Goal: Information Seeking & Learning: Check status

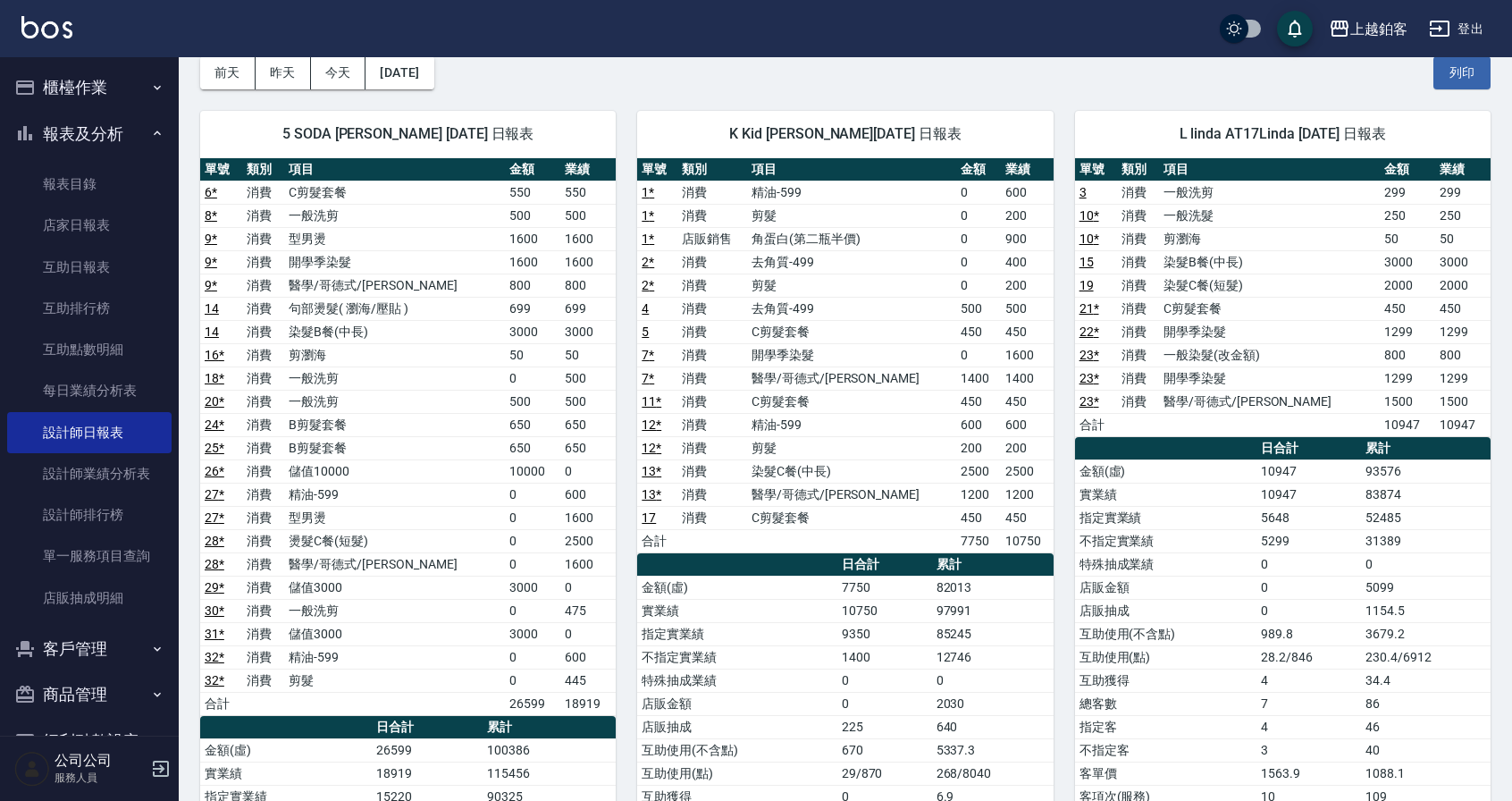
scroll to position [88, 0]
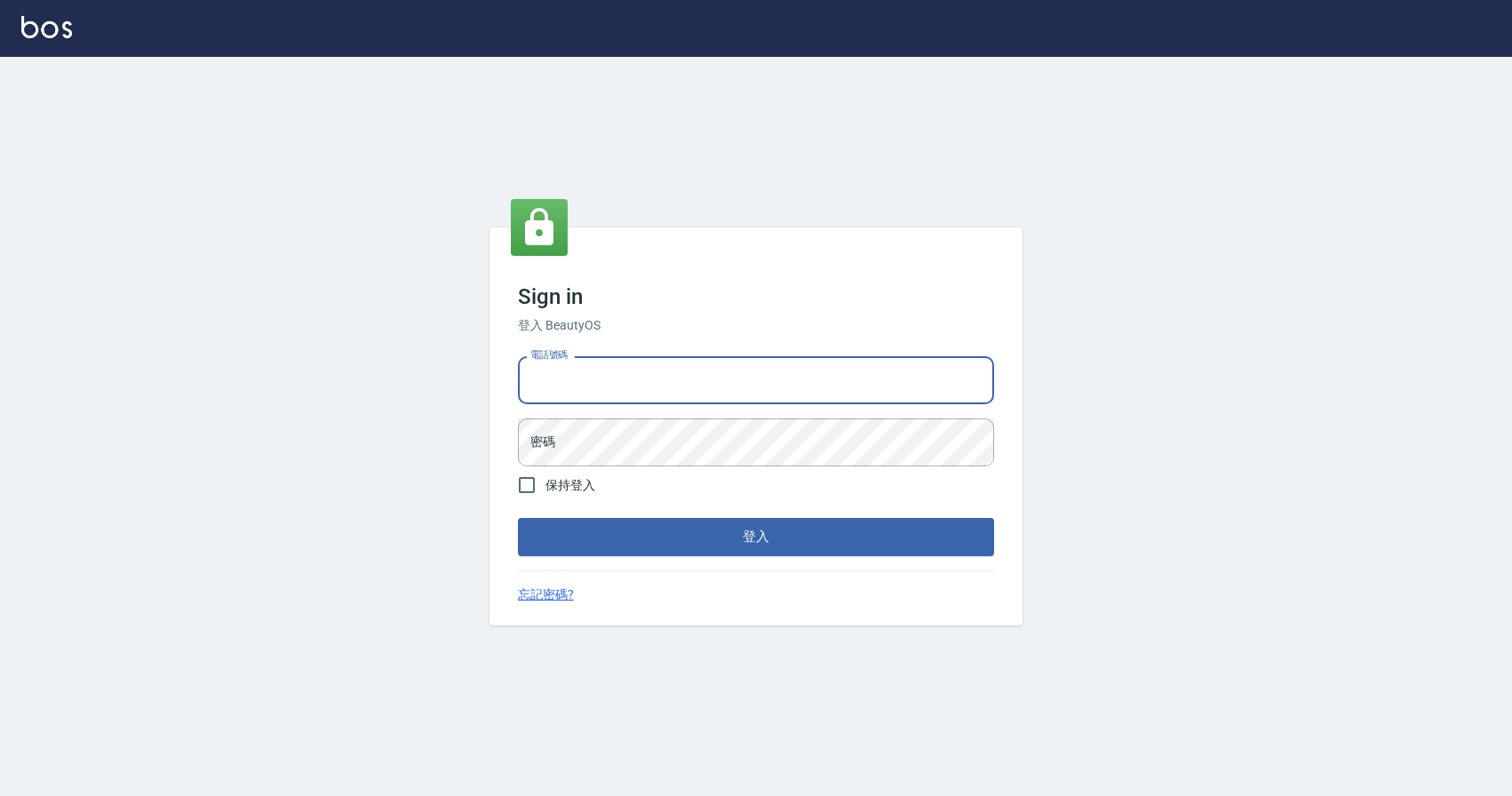
click at [648, 390] on input "電話號碼" at bounding box center [755, 379] width 476 height 48
type input "0424526080"
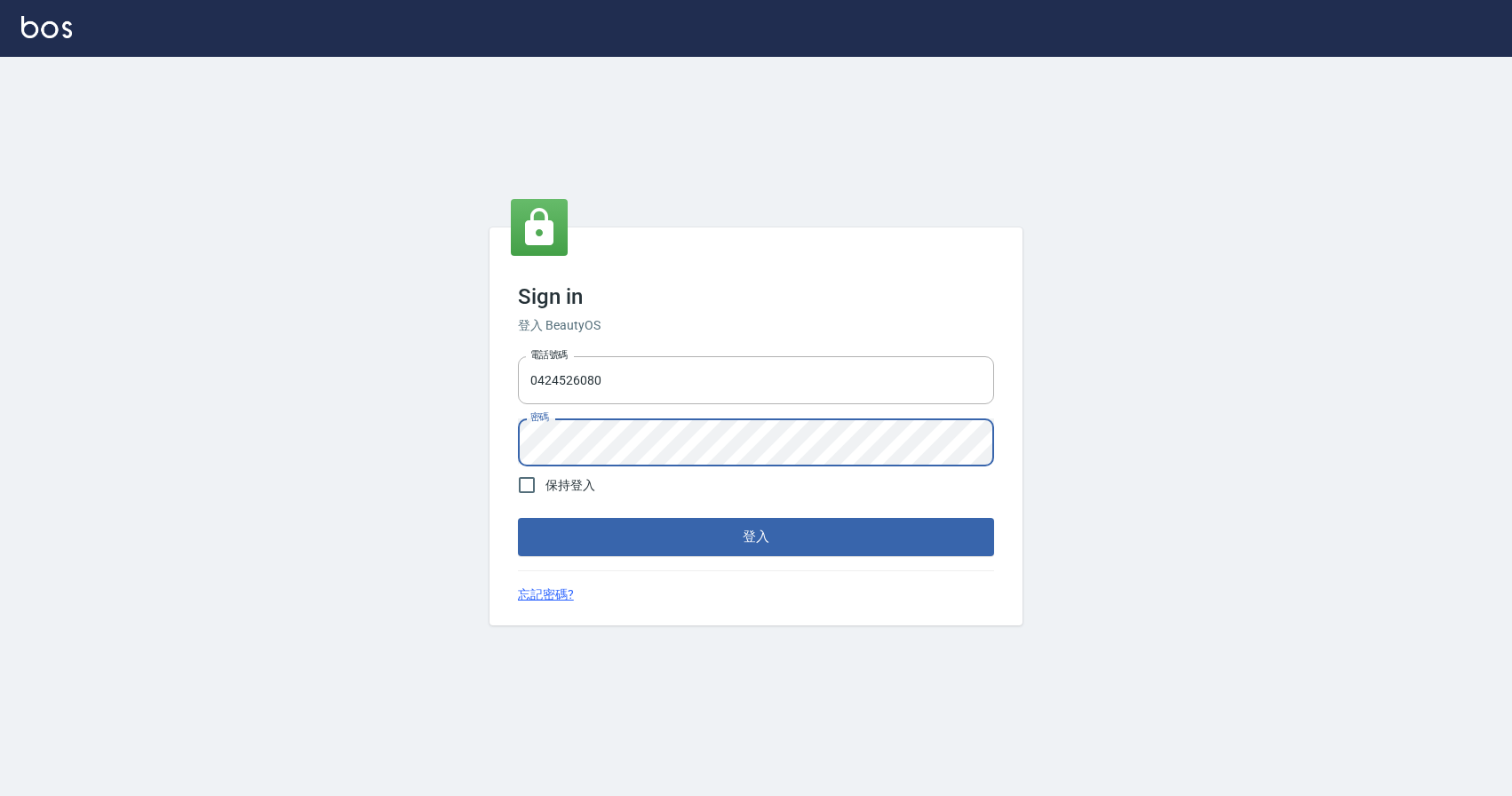
click at [517, 517] on button "登入" at bounding box center [755, 536] width 476 height 37
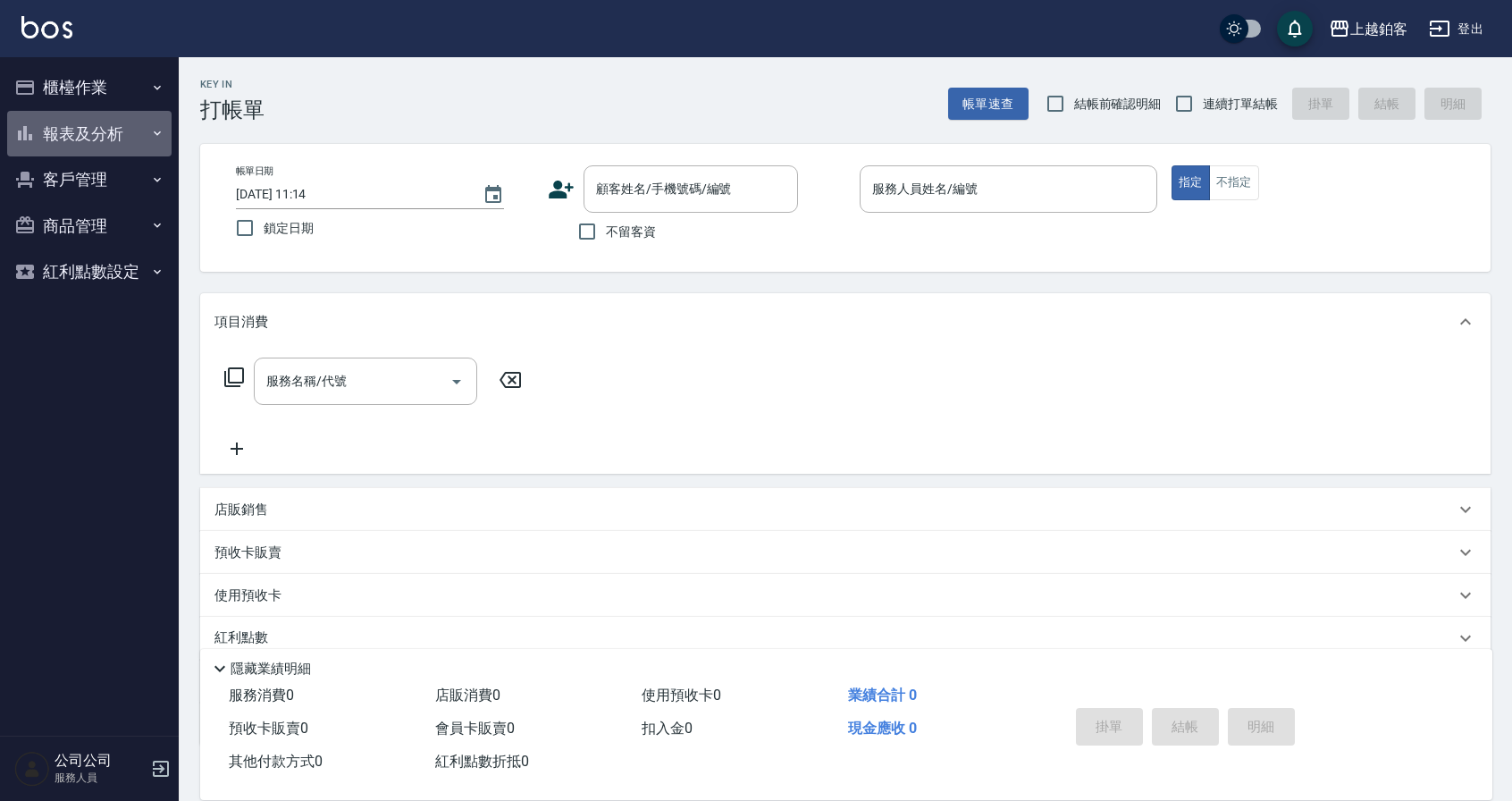
click at [84, 151] on button "報表及分析" at bounding box center [89, 134] width 164 height 47
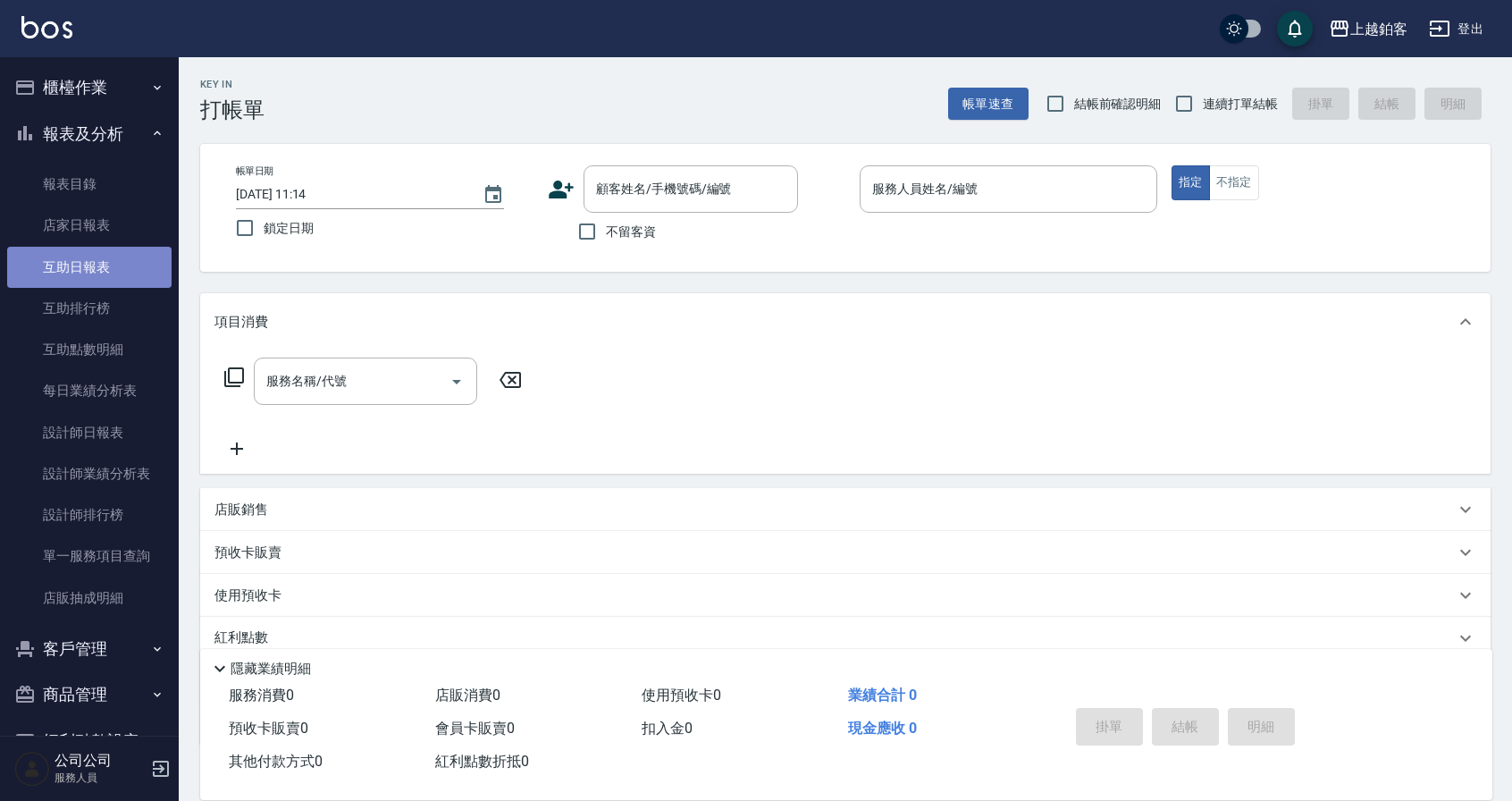
click at [116, 275] on link "互助日報表" at bounding box center [89, 267] width 164 height 41
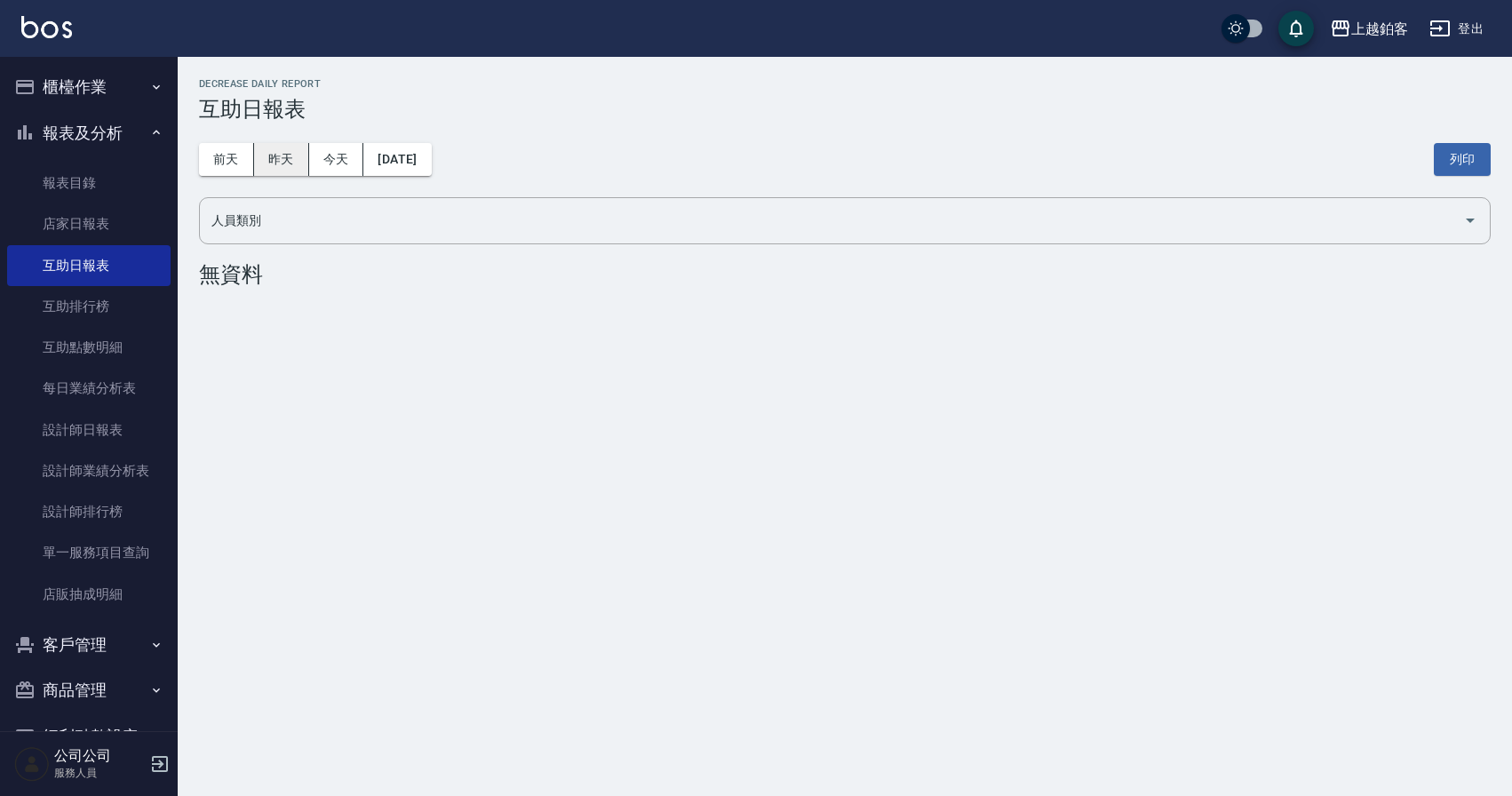
click at [300, 150] on button "昨天" at bounding box center [282, 158] width 55 height 33
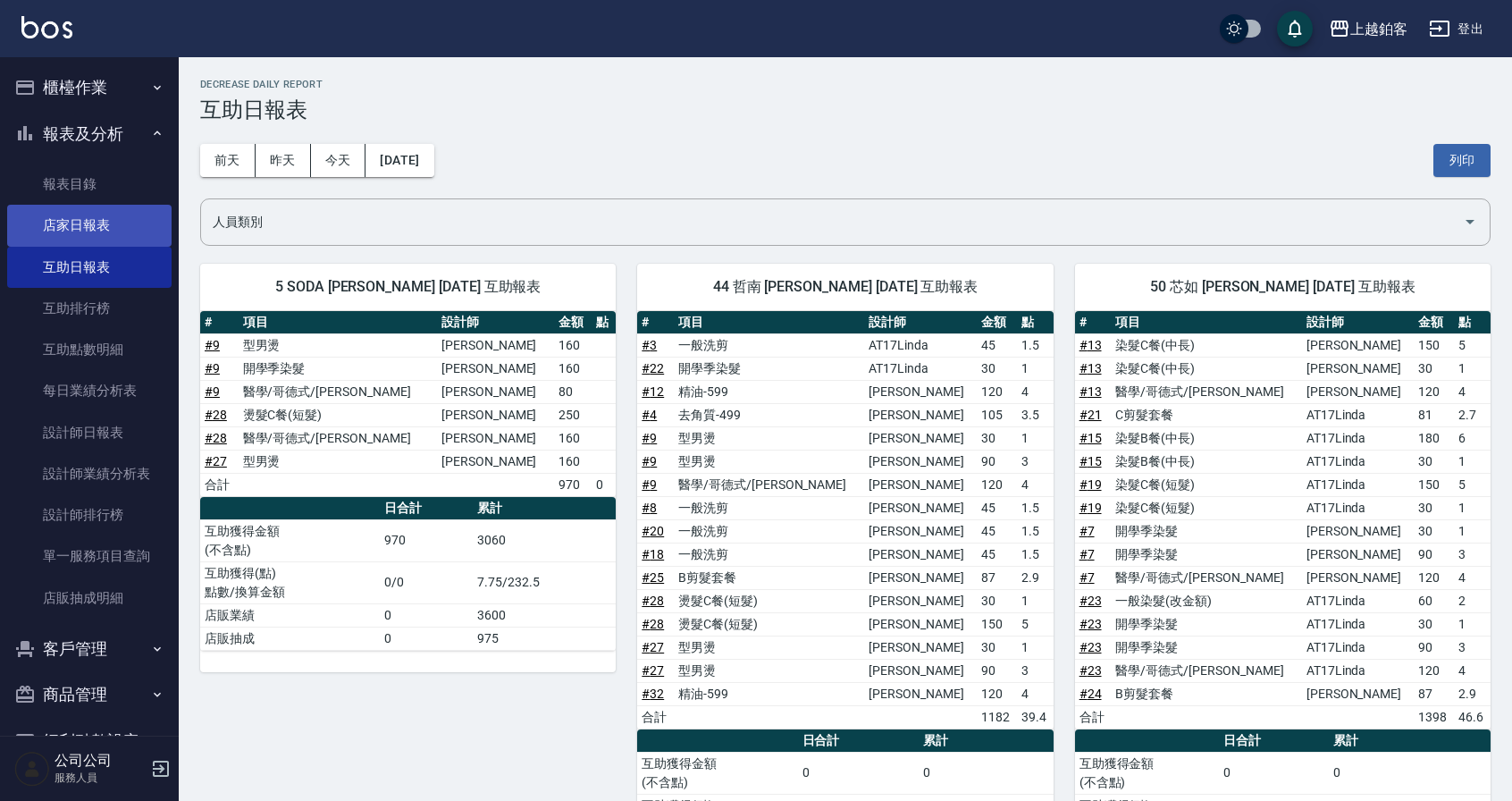
click at [123, 238] on link "店家日報表" at bounding box center [89, 225] width 164 height 41
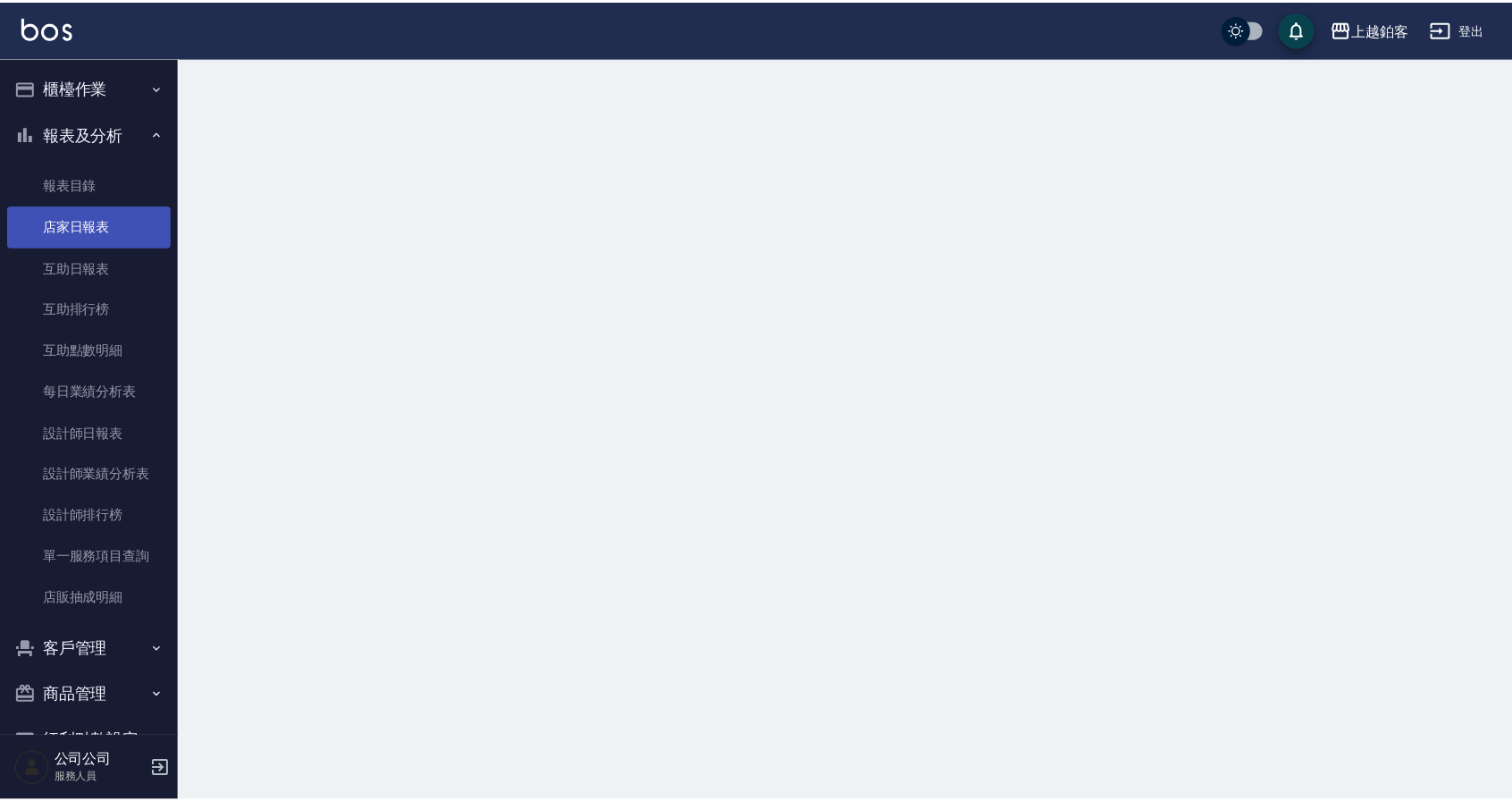
scroll to position [7, 0]
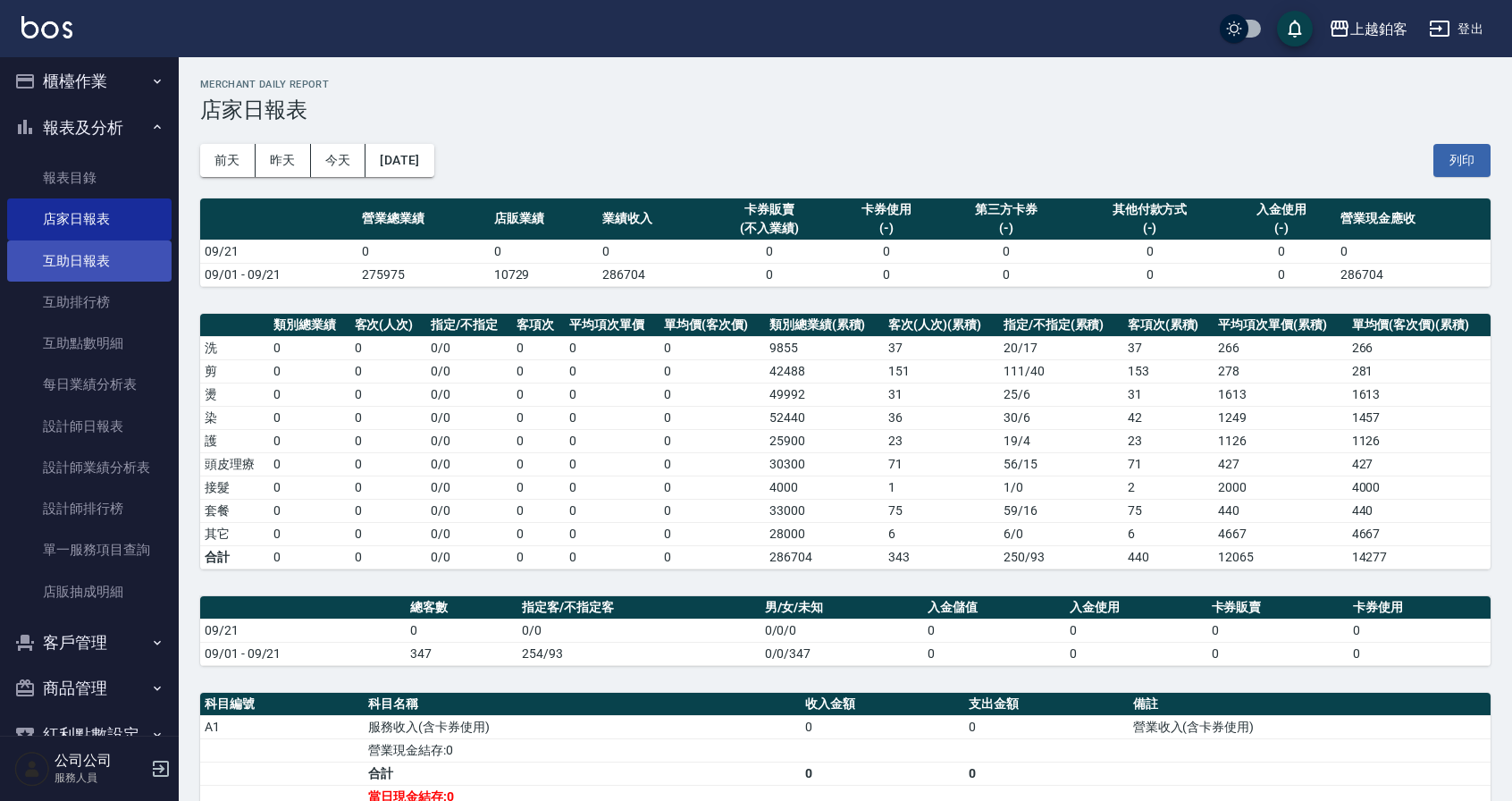
click at [73, 265] on link "互助日報表" at bounding box center [89, 261] width 164 height 41
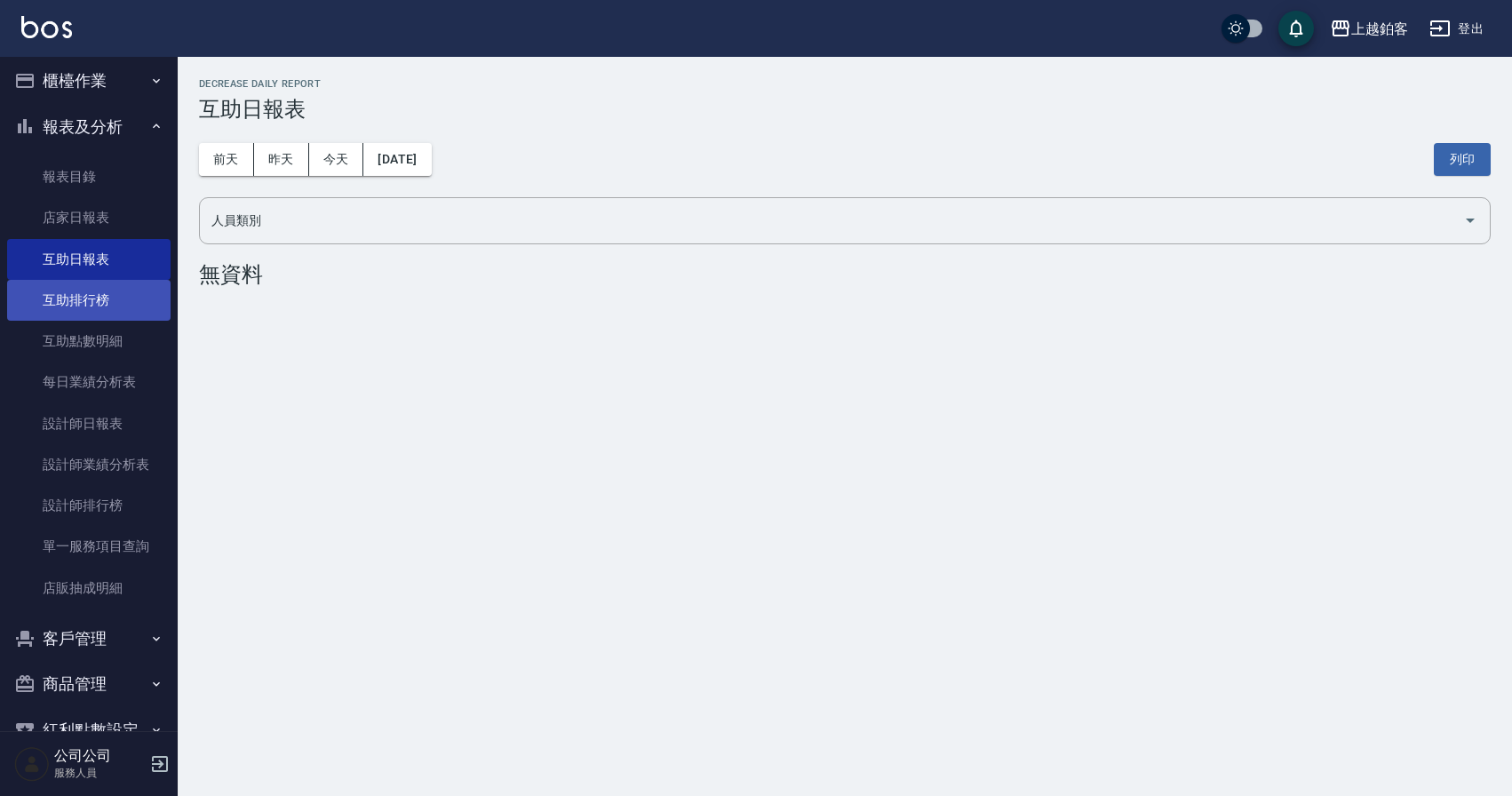
click at [74, 300] on link "互助排行榜" at bounding box center [89, 300] width 163 height 41
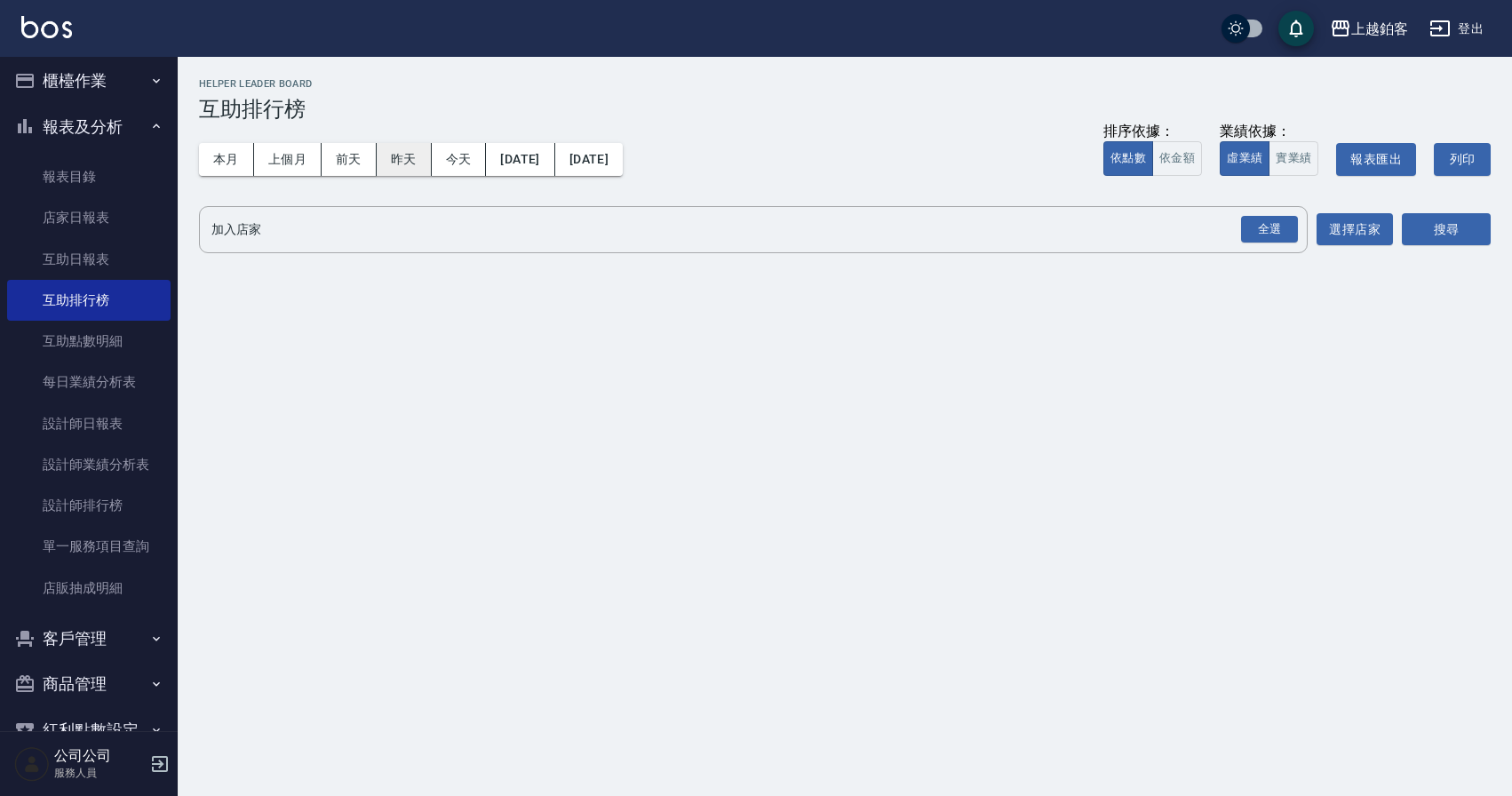
click at [403, 160] on button "昨天" at bounding box center [404, 158] width 55 height 33
click at [392, 161] on button "昨天" at bounding box center [404, 158] width 55 height 33
click at [105, 254] on link "互助日報表" at bounding box center [89, 259] width 163 height 41
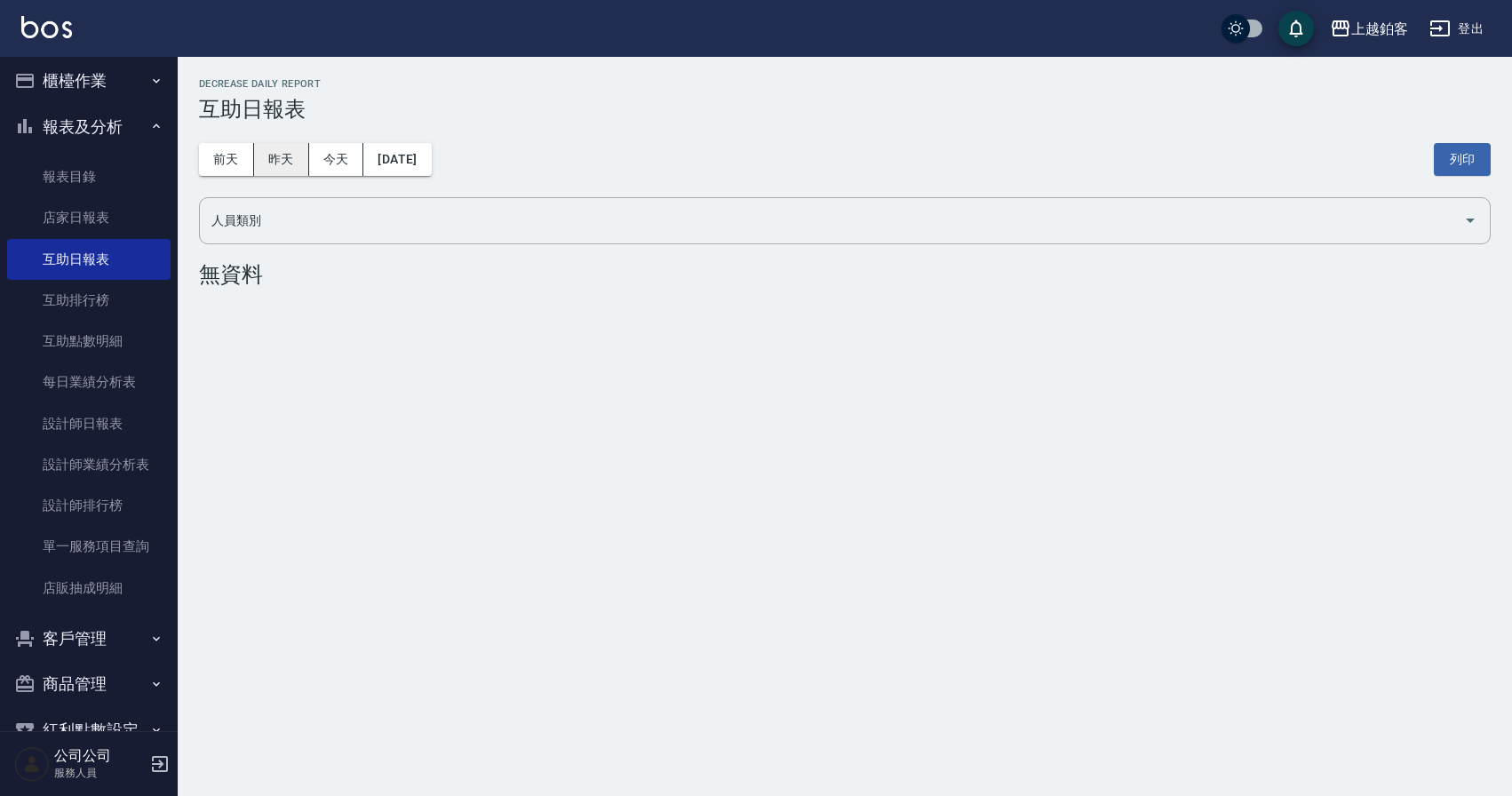
click at [265, 160] on button "昨天" at bounding box center [282, 158] width 55 height 33
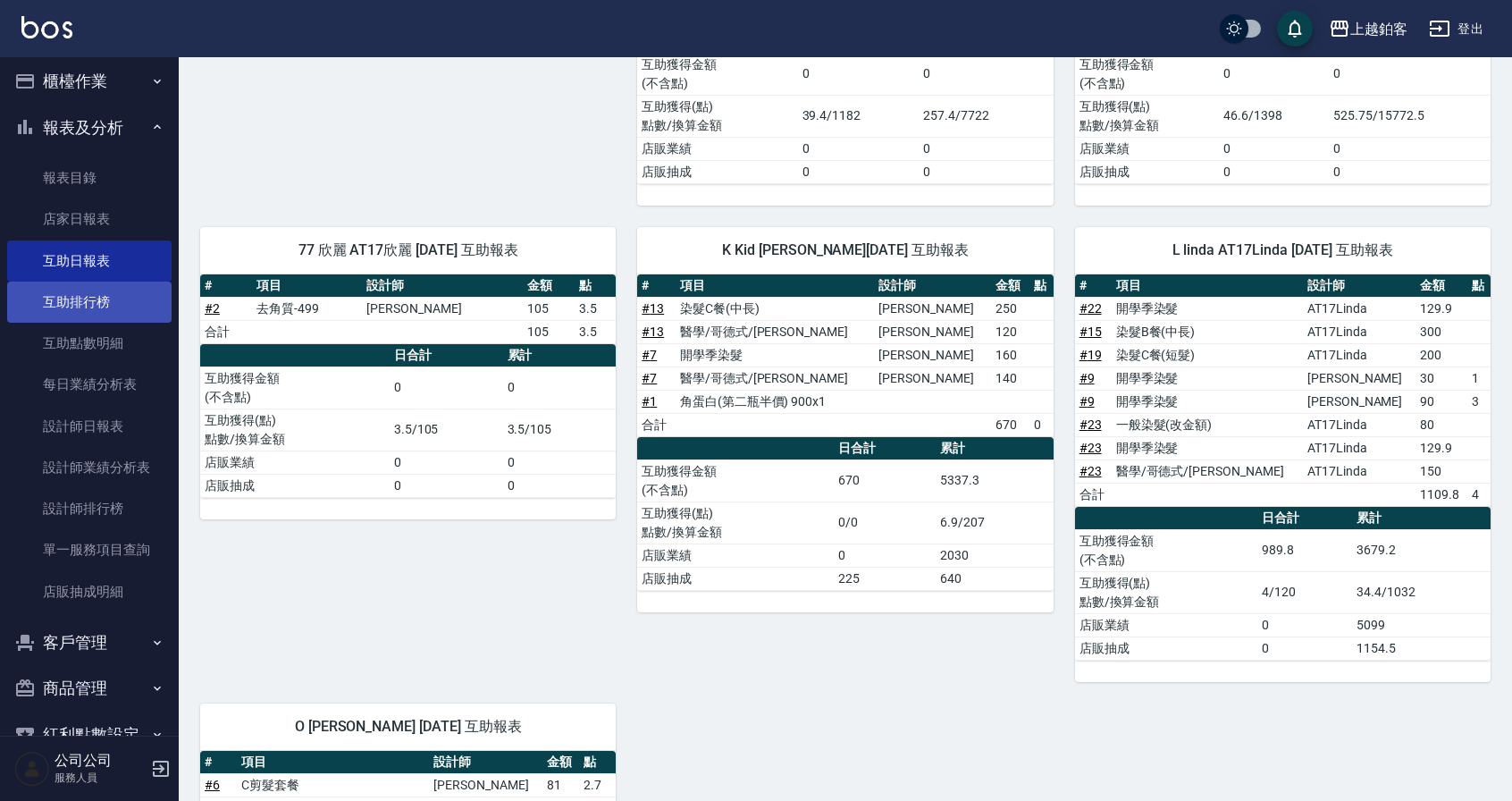
scroll to position [705, 0]
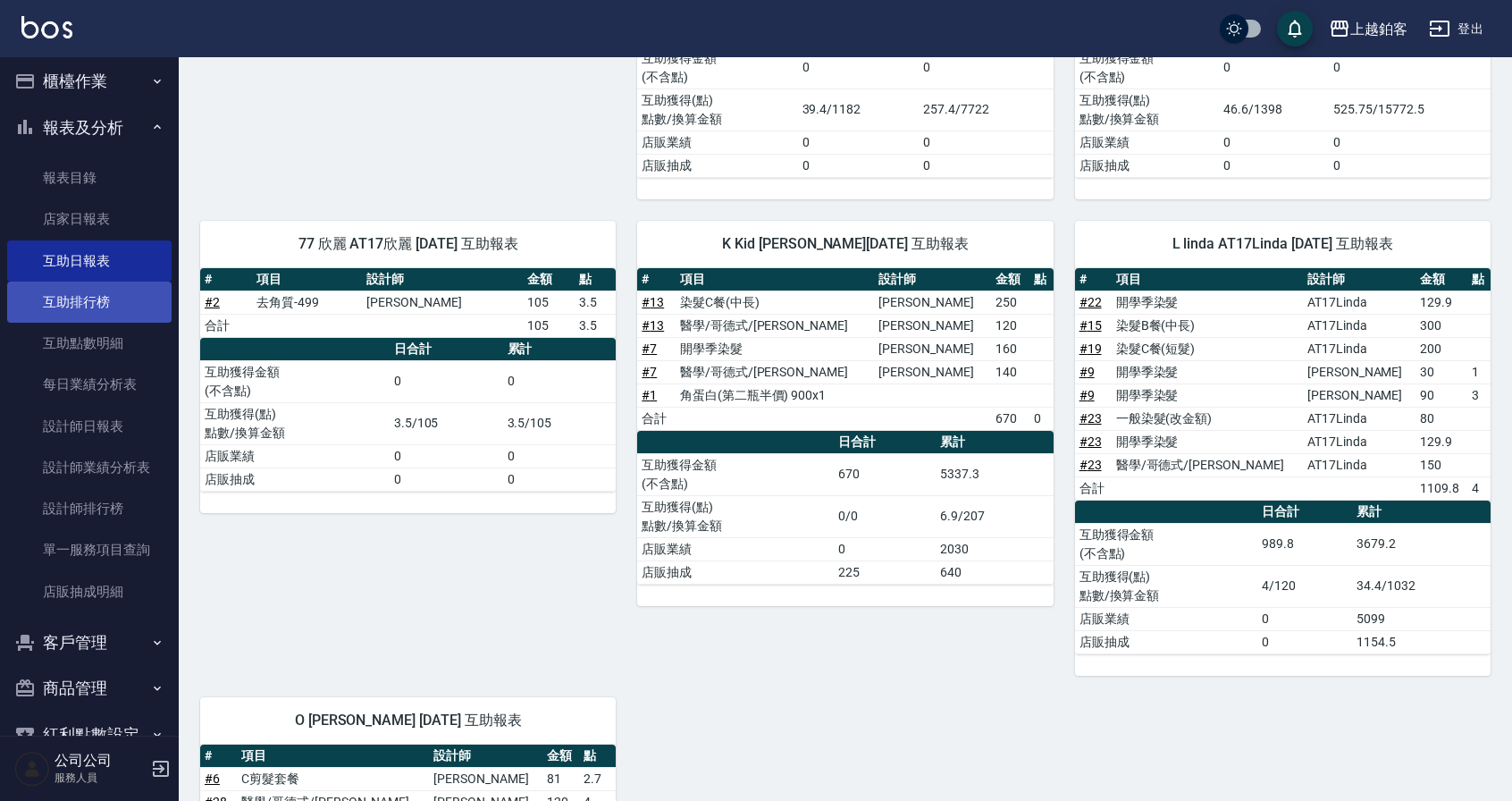
click at [113, 289] on link "互助排行榜" at bounding box center [89, 302] width 164 height 41
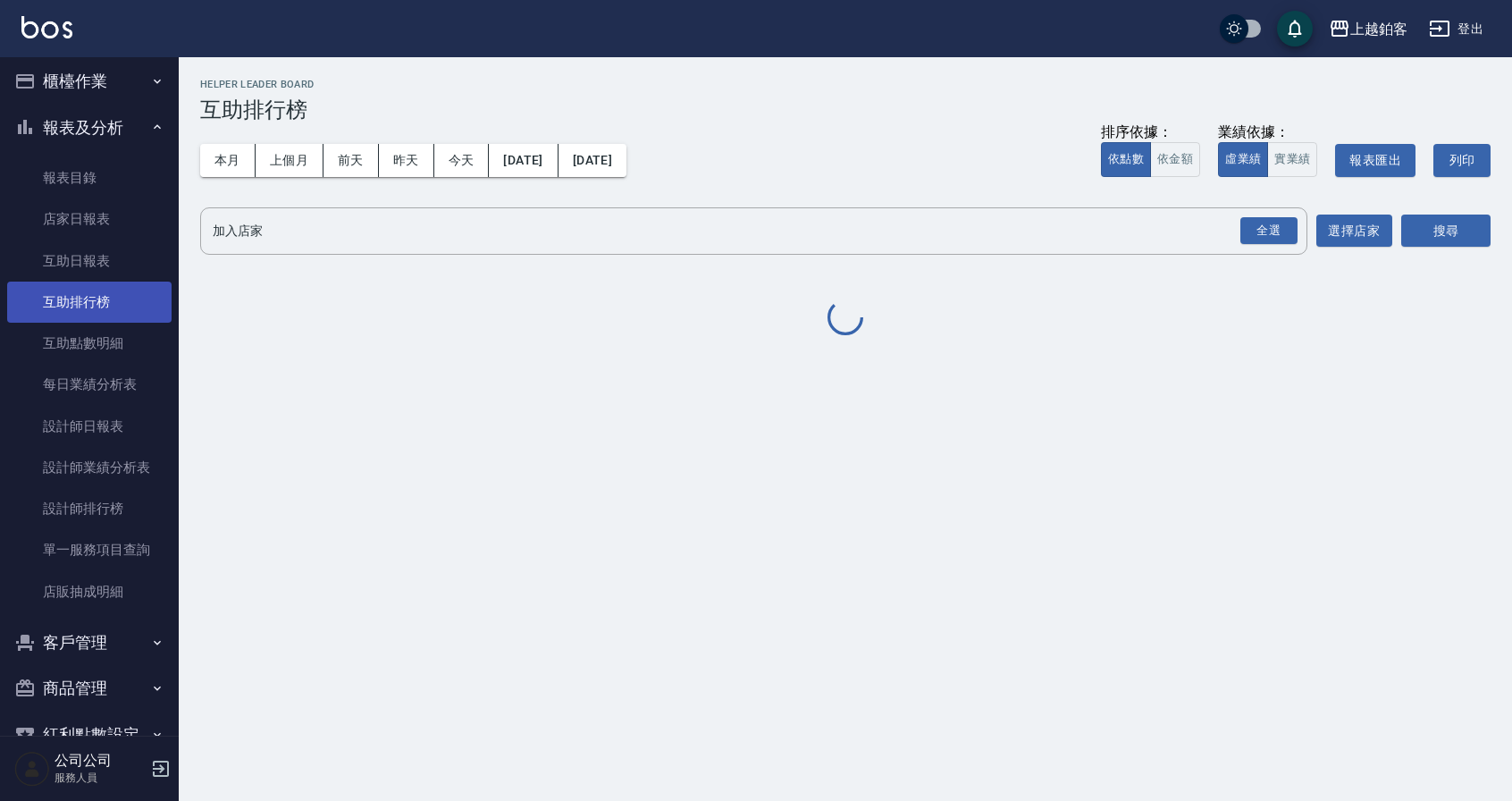
scroll to position [13, 0]
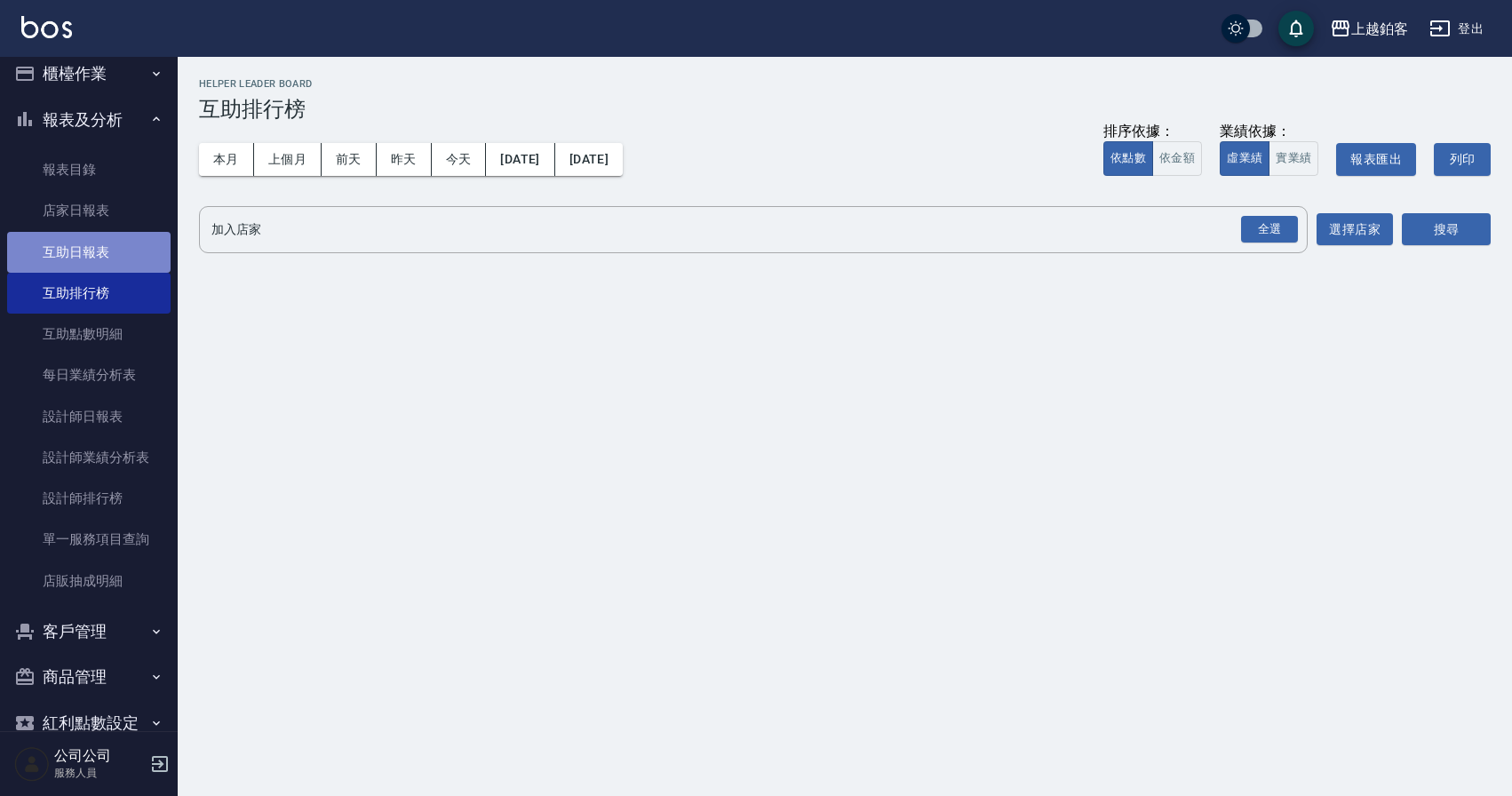
click at [113, 260] on link "互助日報表" at bounding box center [89, 253] width 163 height 41
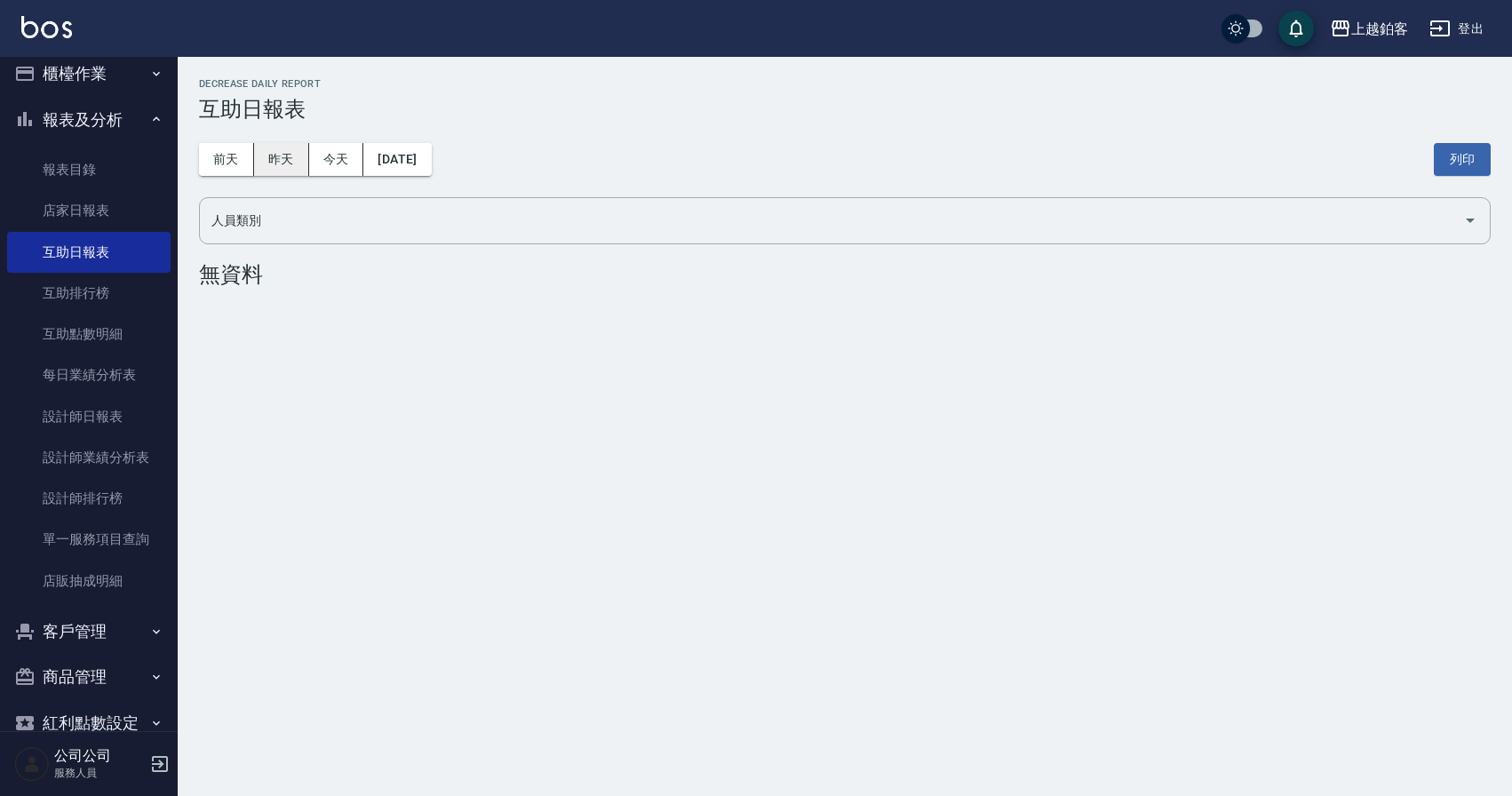
click at [304, 154] on button "昨天" at bounding box center [282, 158] width 55 height 33
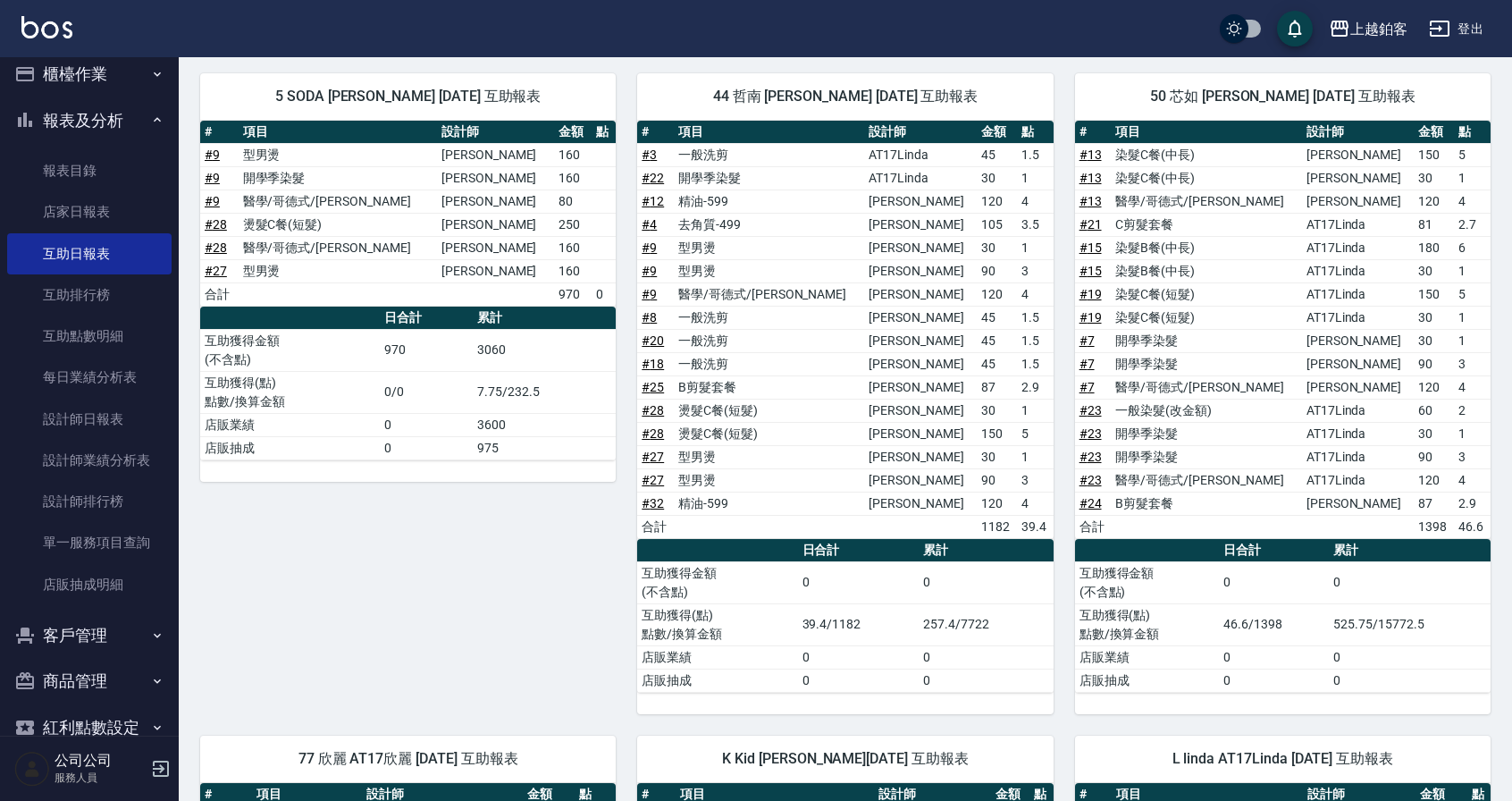
scroll to position [187, 0]
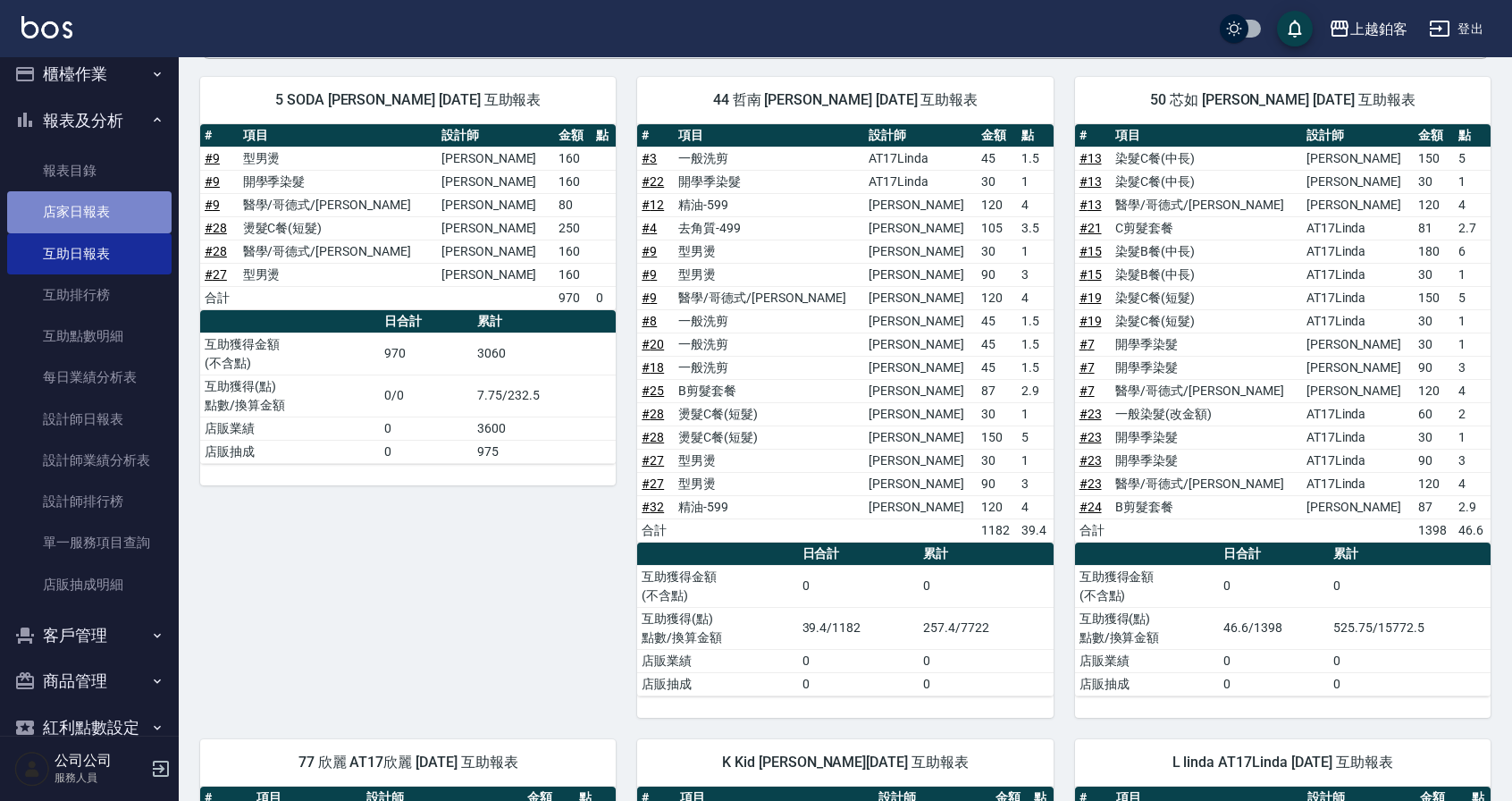
click at [140, 216] on link "店家日報表" at bounding box center [89, 212] width 164 height 41
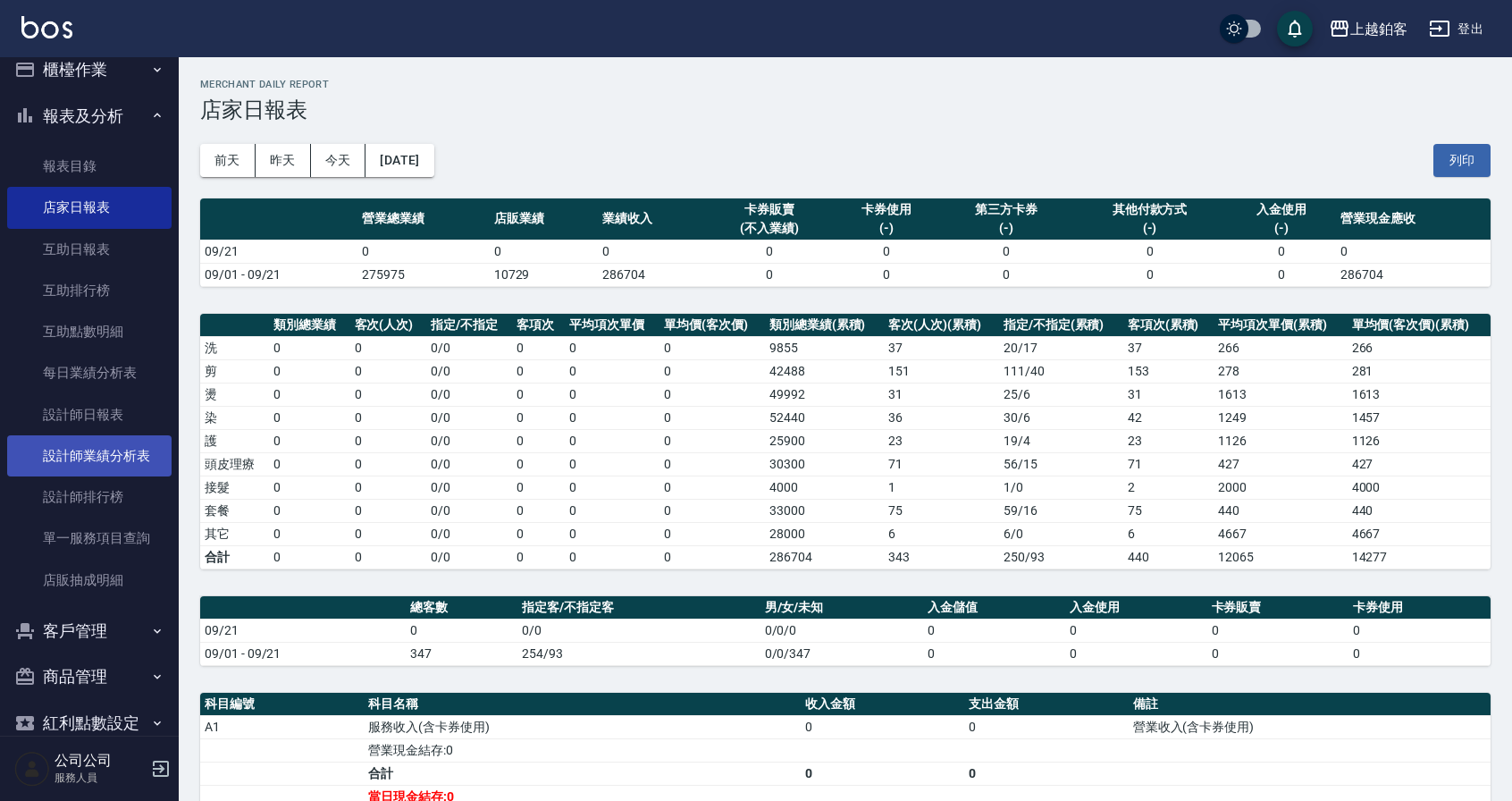
click at [76, 446] on link "設計師業績分析表" at bounding box center [89, 456] width 164 height 41
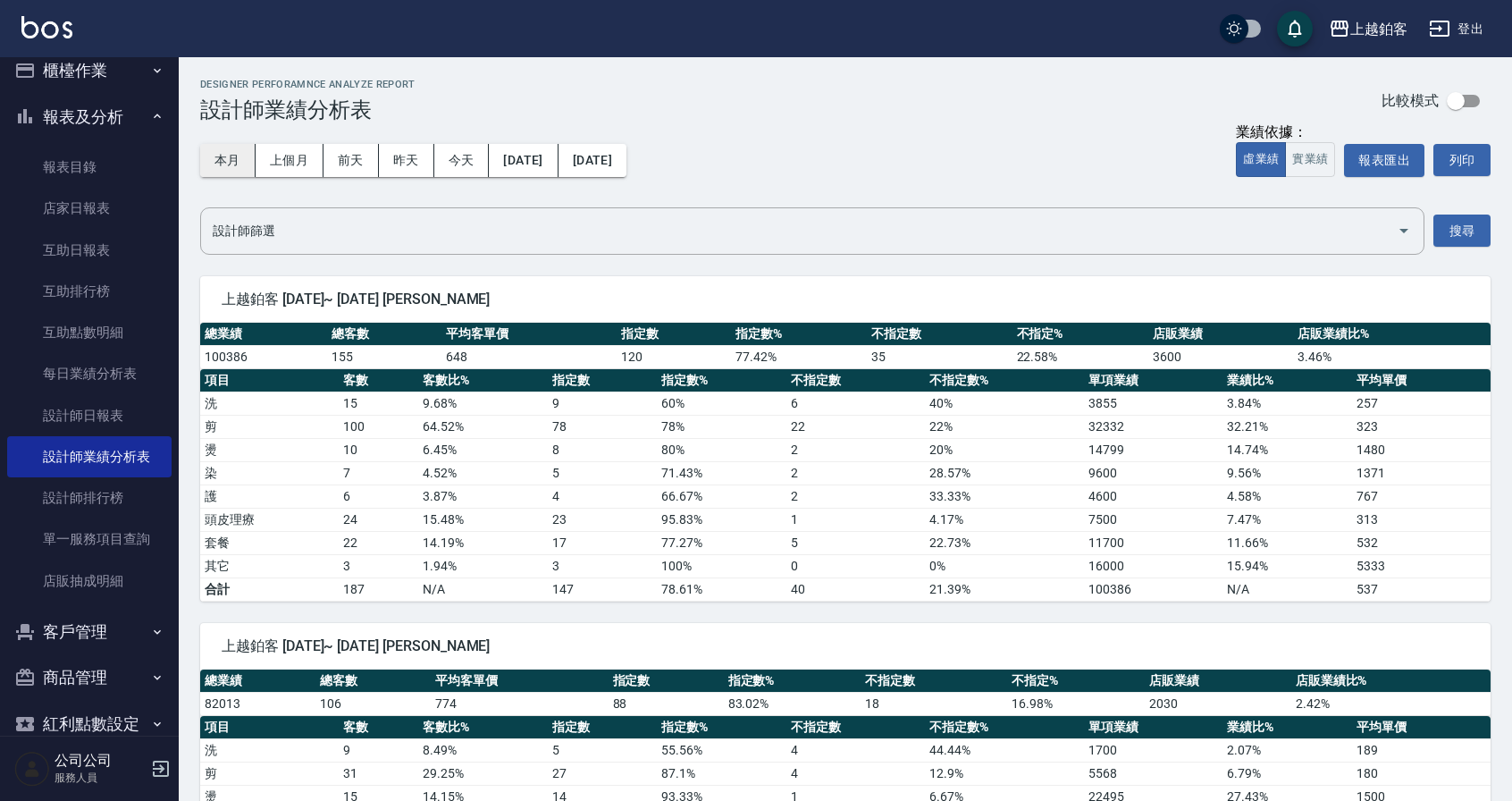
scroll to position [8, 0]
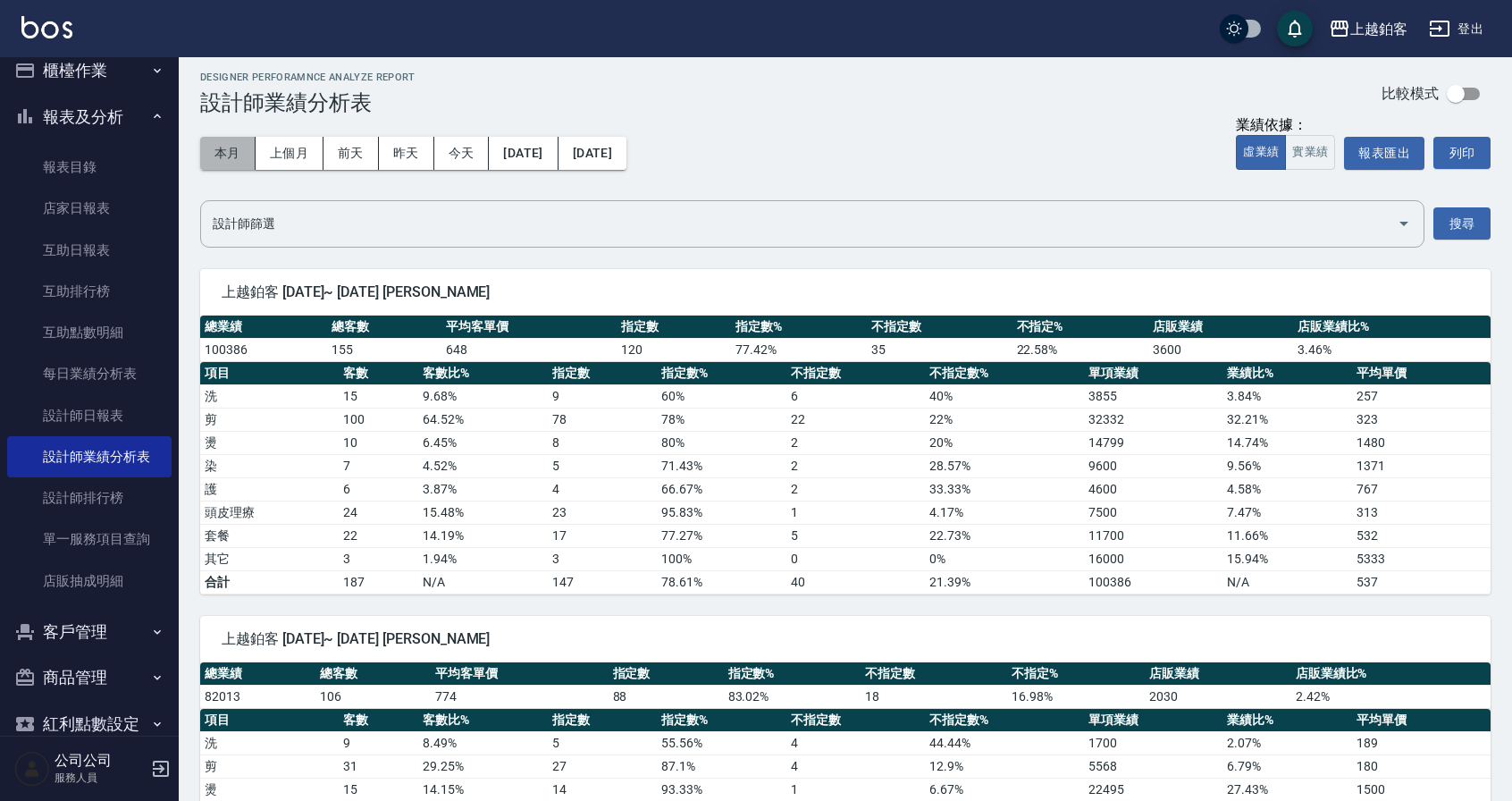
click at [248, 165] on button "本月" at bounding box center [227, 153] width 55 height 33
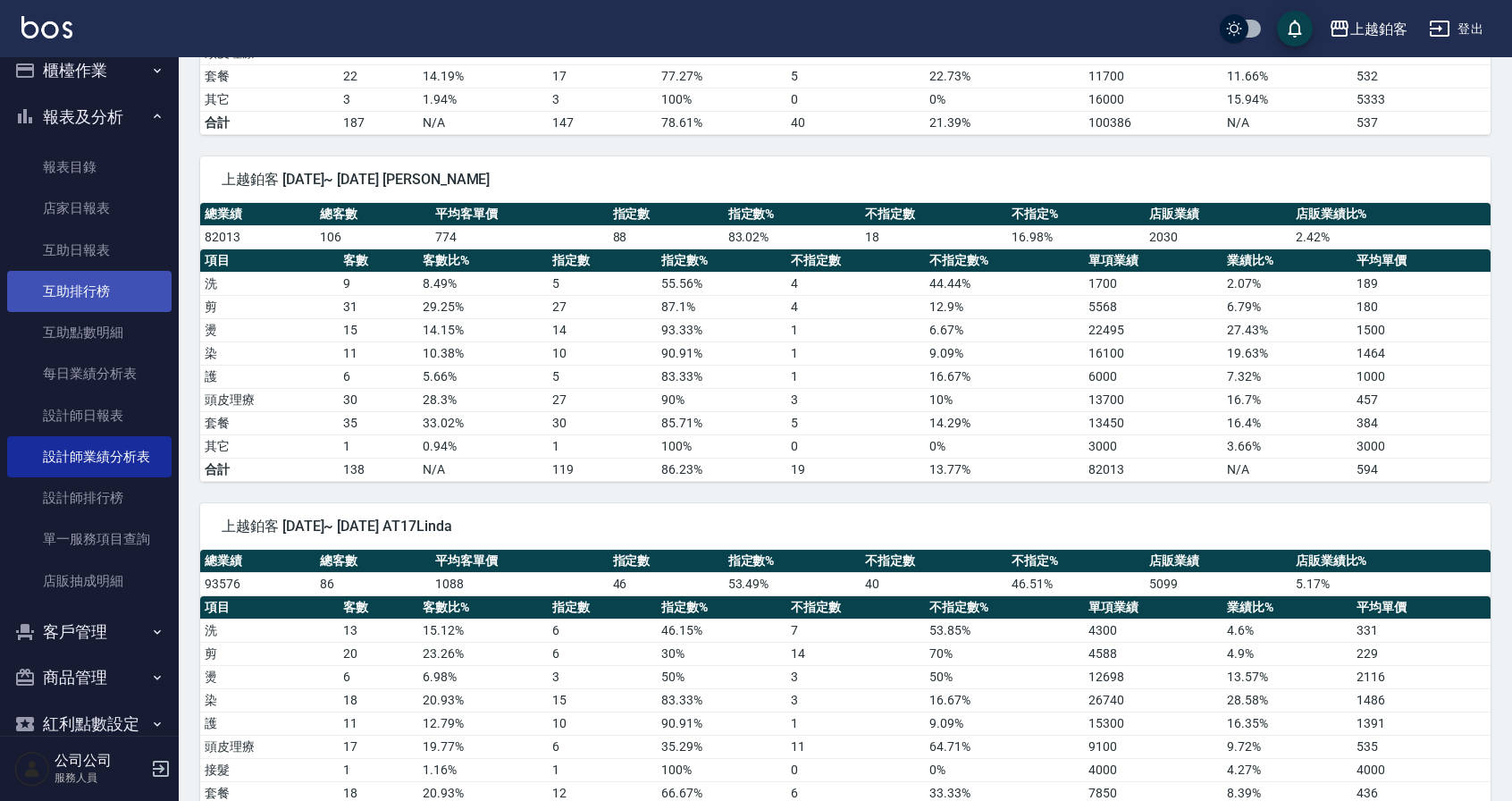
scroll to position [467, 0]
